Goal: Transaction & Acquisition: Register for event/course

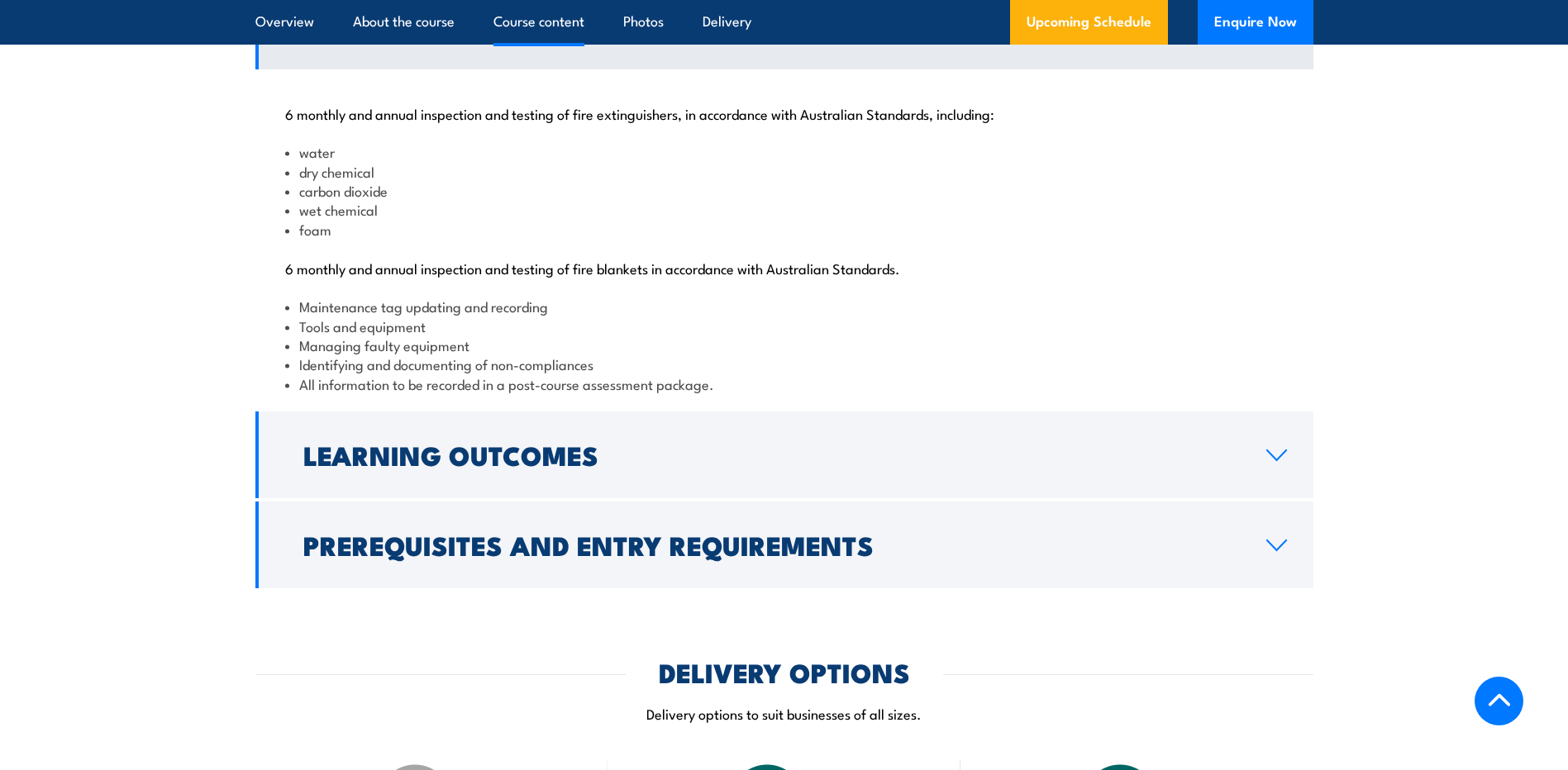
scroll to position [1818, 0]
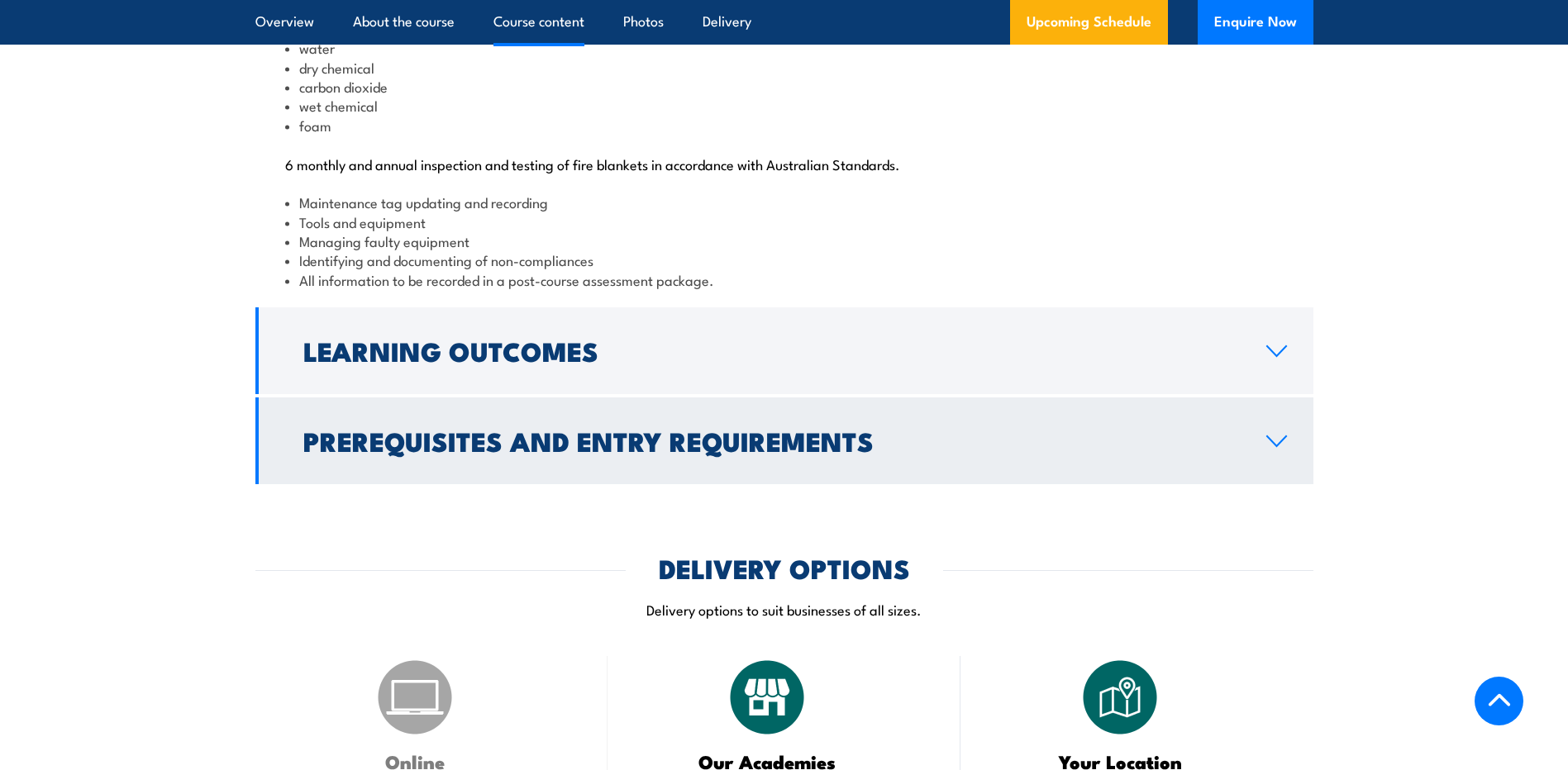
click at [468, 452] on h2 "Prerequisites and Entry Requirements" at bounding box center [771, 440] width 936 height 23
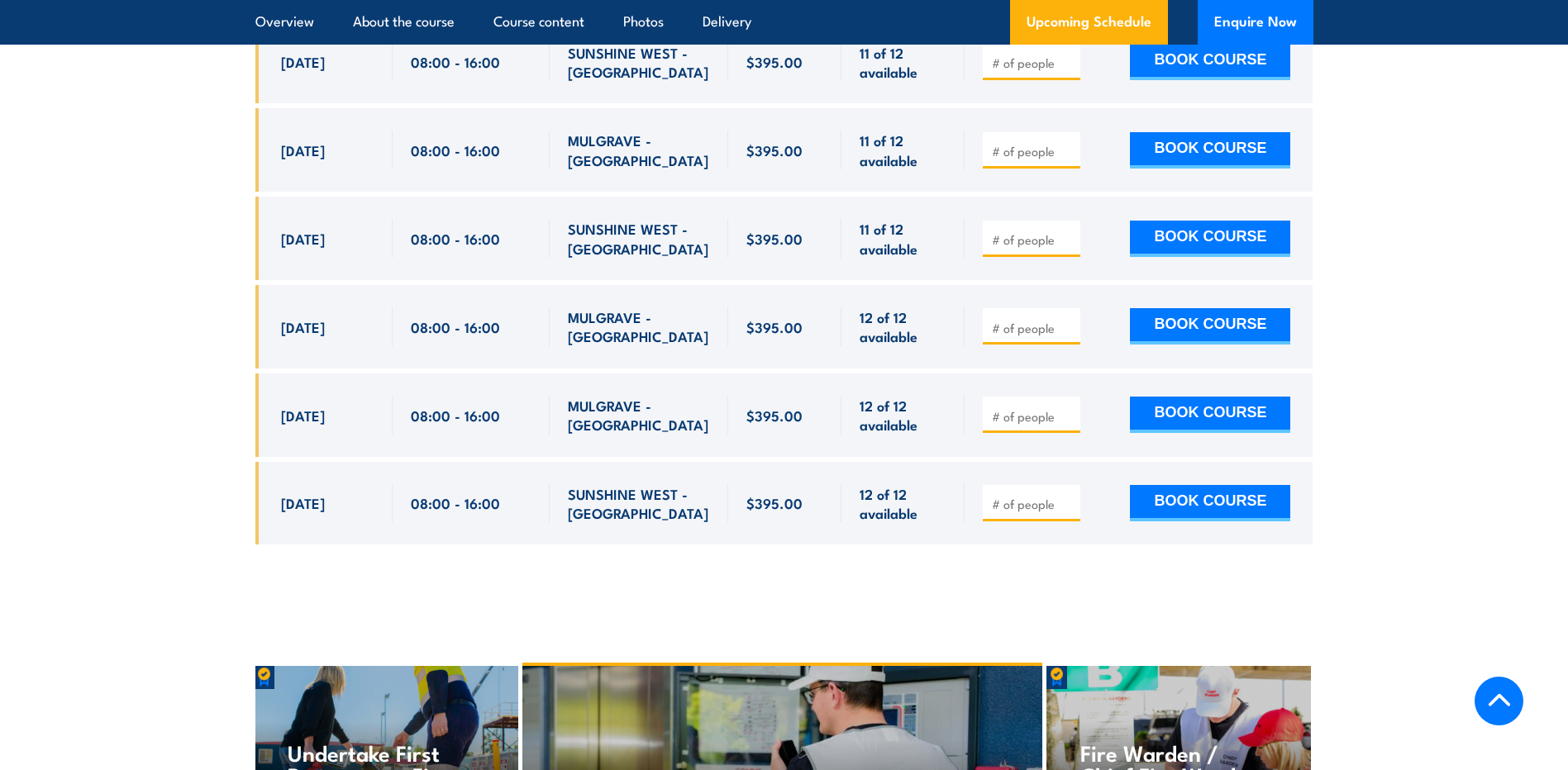
scroll to position [3885, 0]
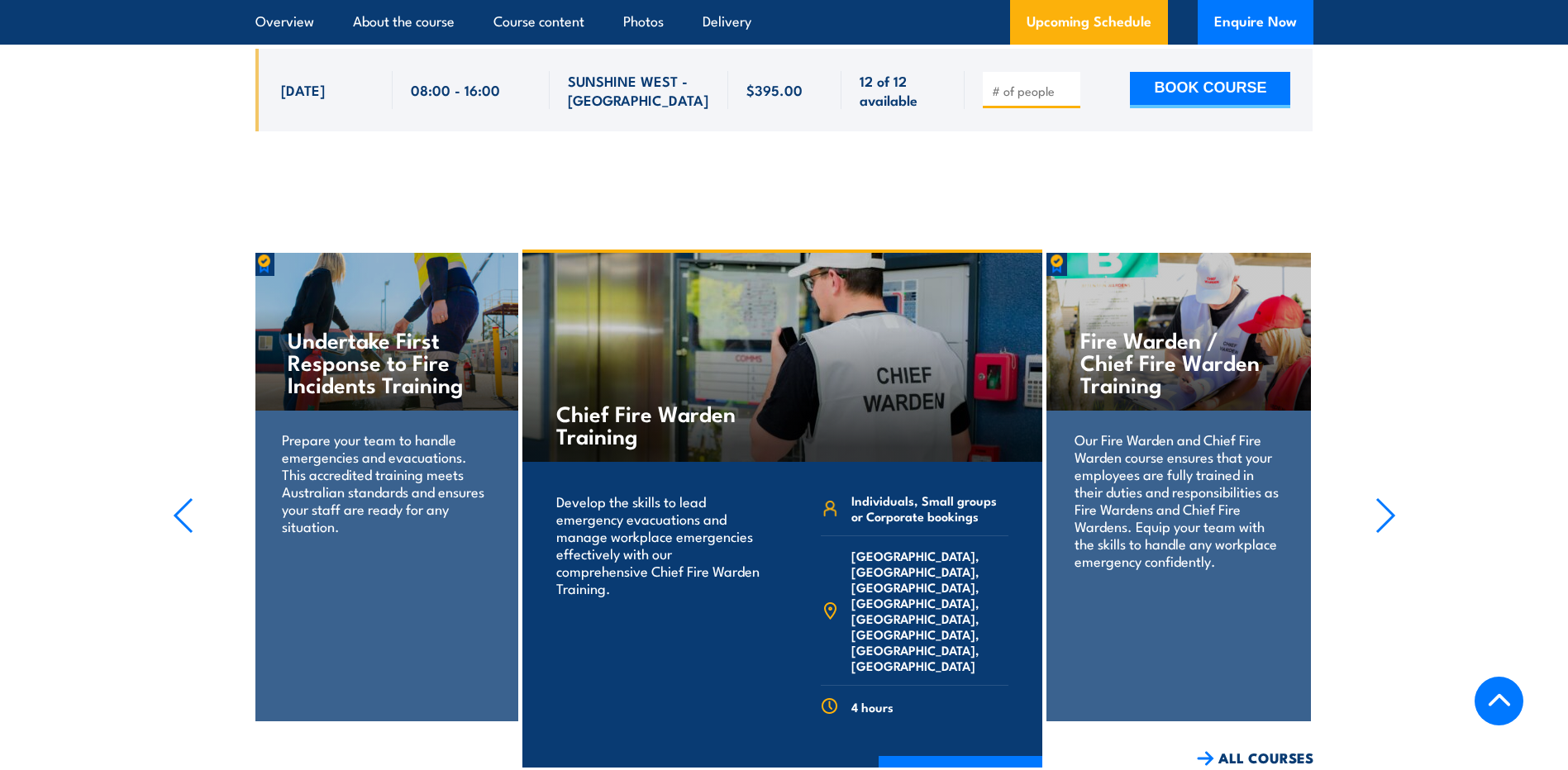
click at [1376, 534] on icon "button" at bounding box center [1385, 516] width 20 height 36
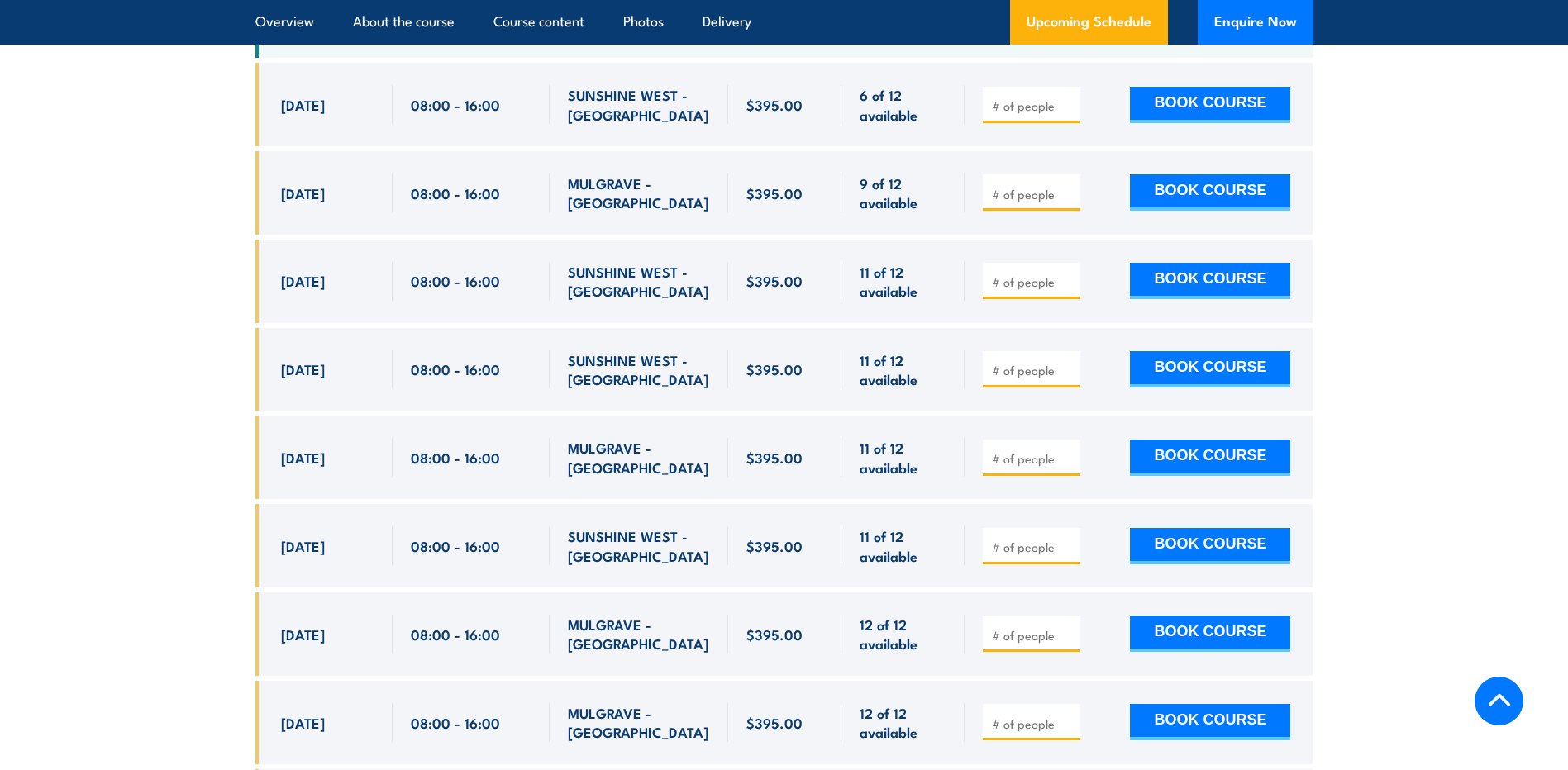
scroll to position [3141, 0]
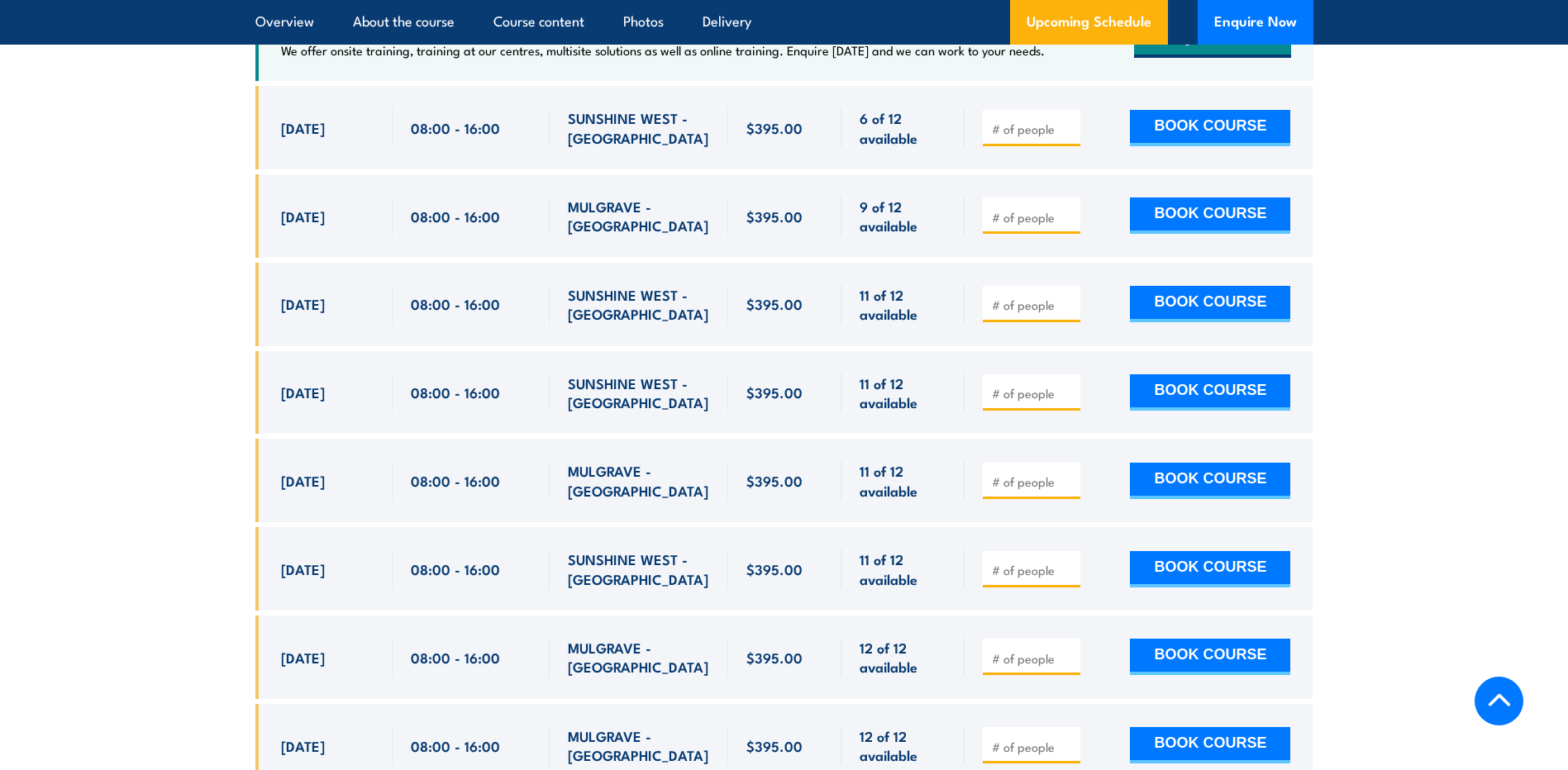
click at [1032, 314] on input "number" at bounding box center [1032, 305] width 82 height 17
type input "1"
click at [1067, 314] on input "1" at bounding box center [1032, 305] width 82 height 17
click at [1188, 323] on button "BOOK COURSE" at bounding box center [1209, 304] width 160 height 36
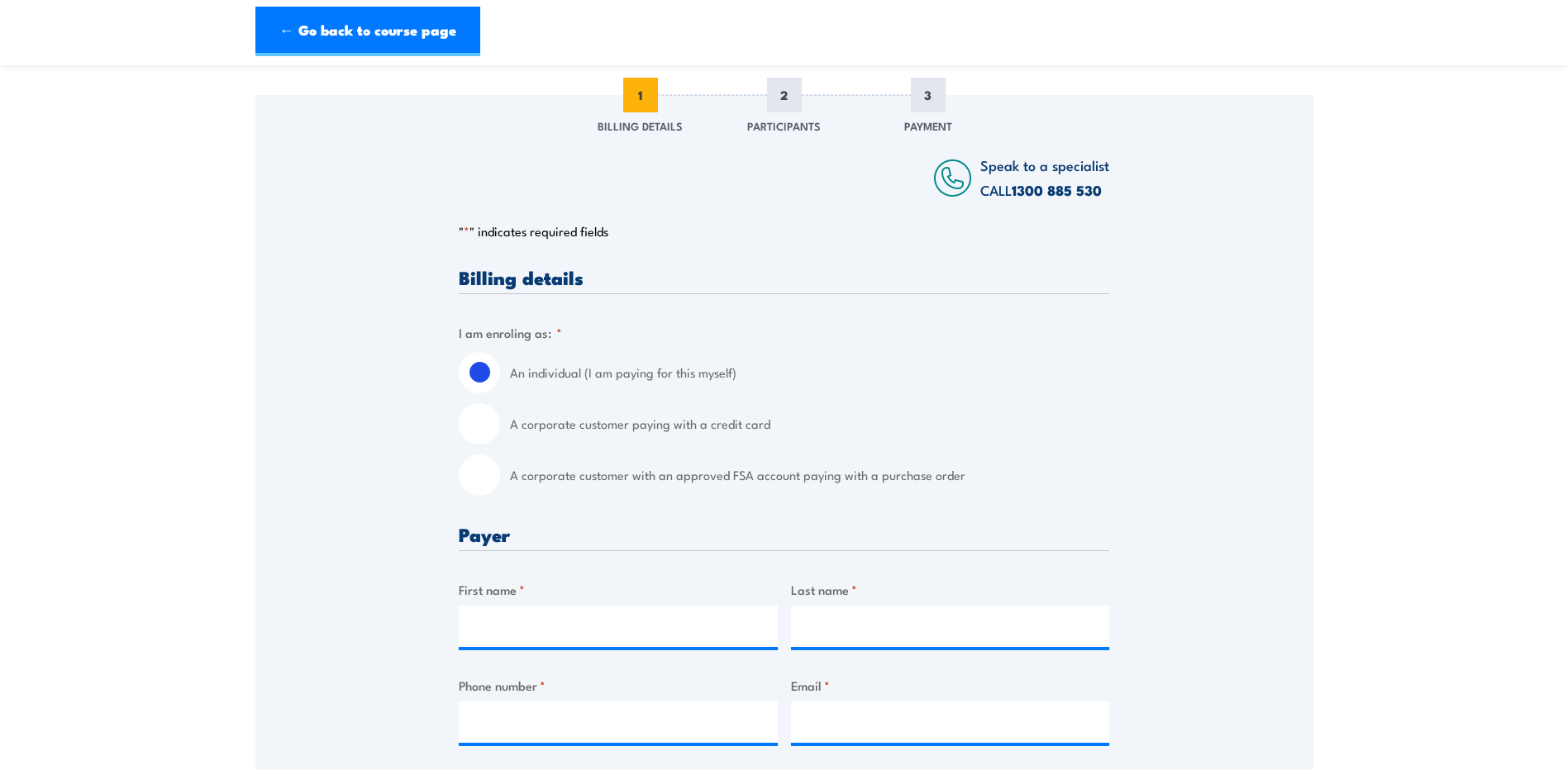
scroll to position [248, 0]
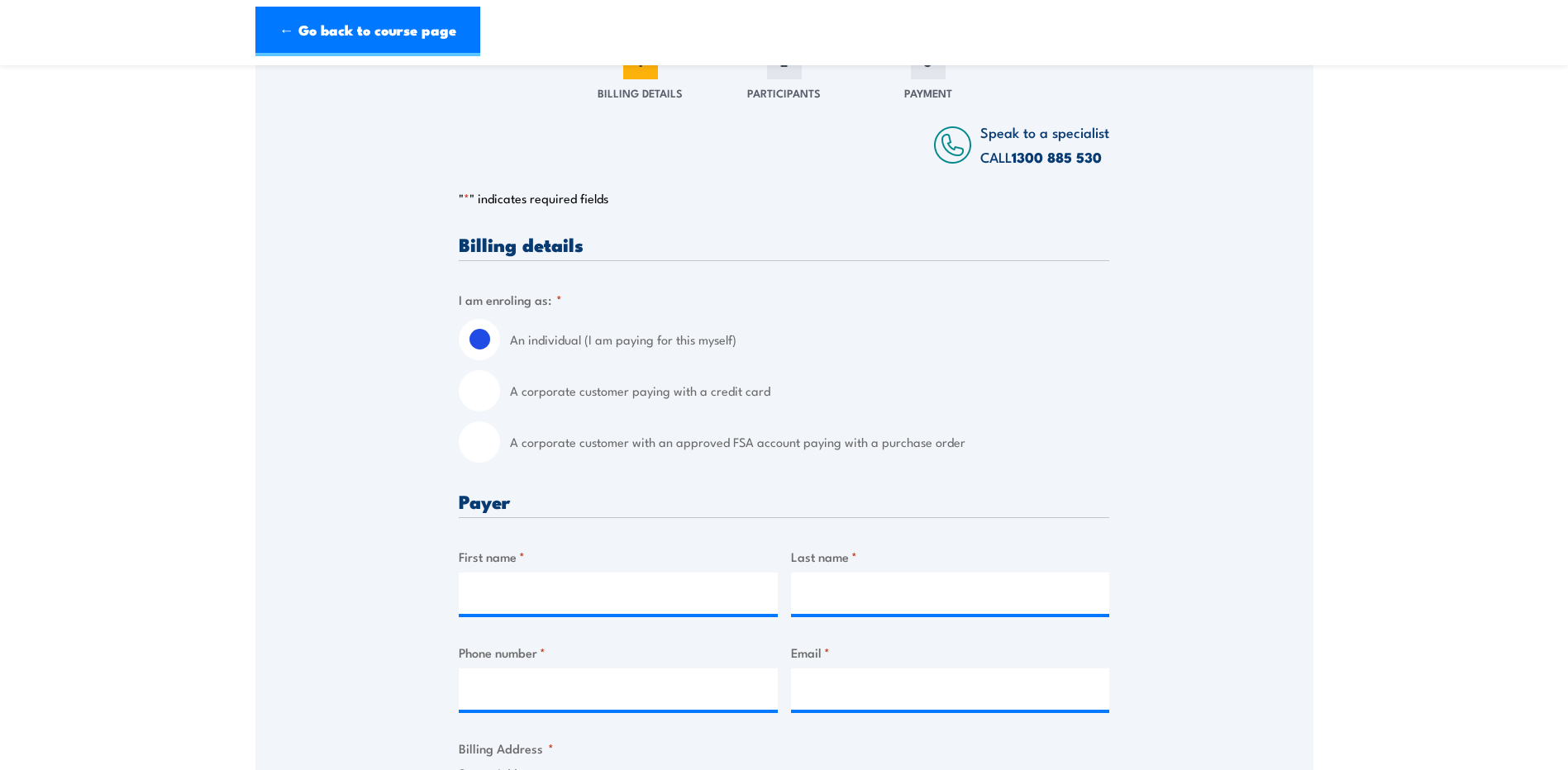
click at [482, 392] on input "A corporate customer paying with a credit card" at bounding box center [479, 391] width 42 height 42
radio input "true"
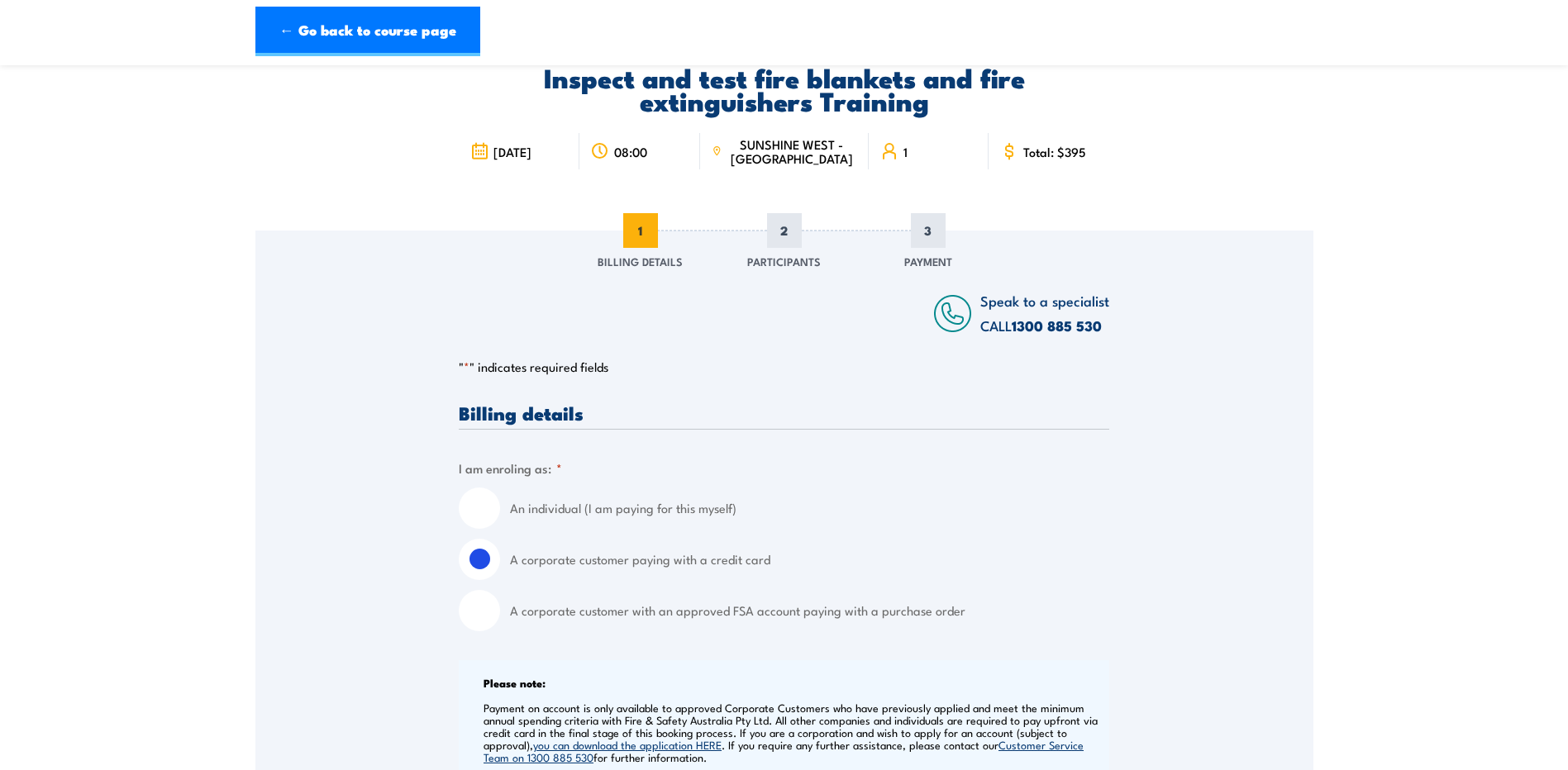
scroll to position [0, 0]
